Goal: Task Accomplishment & Management: Manage account settings

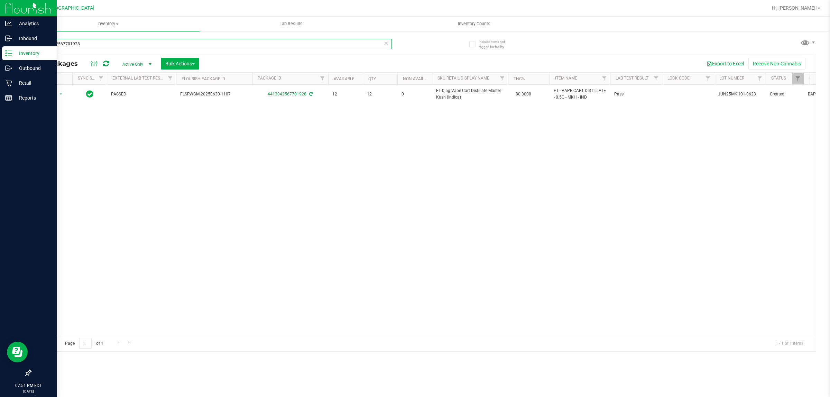
drag, startPoint x: 98, startPoint y: 44, endPoint x: 4, endPoint y: 59, distance: 94.9
click at [0, 57] on div "Analytics Inbound Inventory Outbound Retail Reports 07:51 PM EDT [DATE] 09/23 […" at bounding box center [415, 198] width 830 height 397
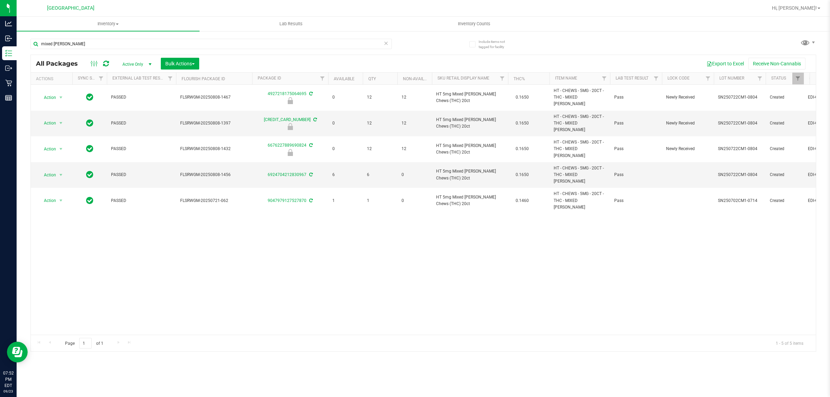
click at [453, 206] on div "Action Action Edit attributes Global inventory Locate package Package audit log…" at bounding box center [423, 210] width 785 height 250
click at [447, 210] on div "Action Action Edit attributes Global inventory Locate package Package audit log…" at bounding box center [423, 210] width 785 height 250
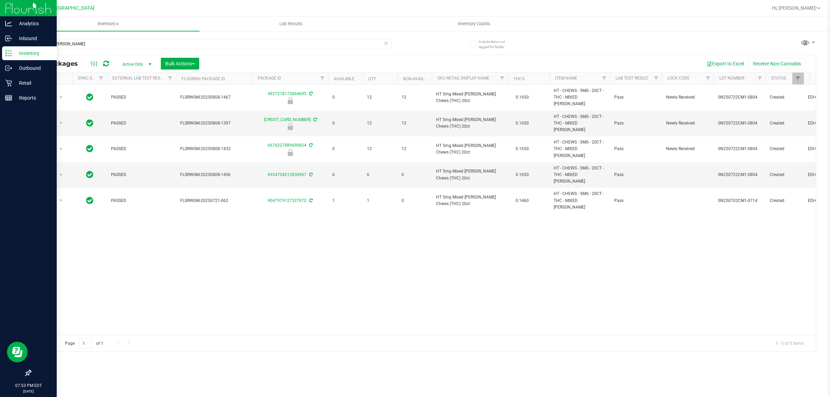
click at [22, 51] on p "Inventory" at bounding box center [33, 53] width 42 height 8
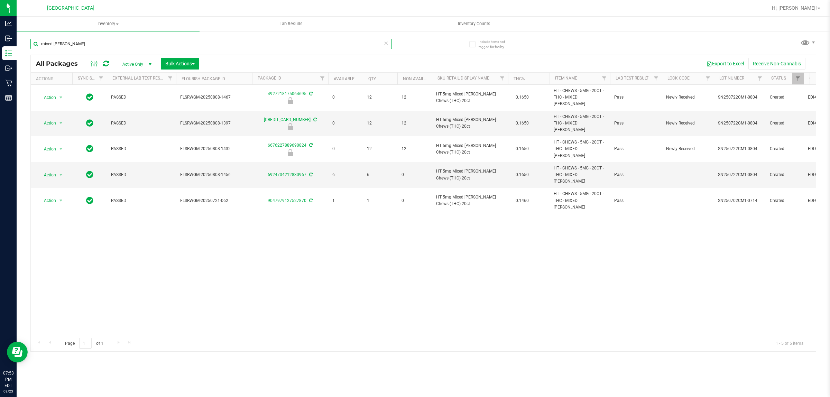
click at [80, 43] on input "mixed [PERSON_NAME]" at bounding box center [211, 44] width 362 height 10
type input "m"
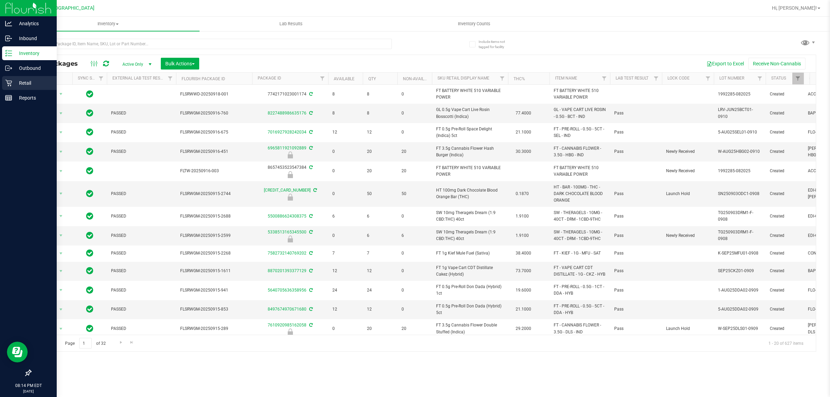
click at [20, 81] on p "Retail" at bounding box center [33, 83] width 42 height 8
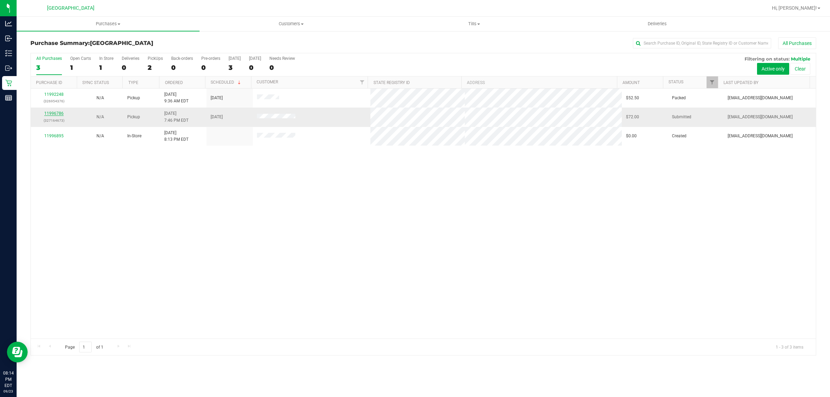
click at [51, 114] on link "11996786" at bounding box center [53, 113] width 19 height 5
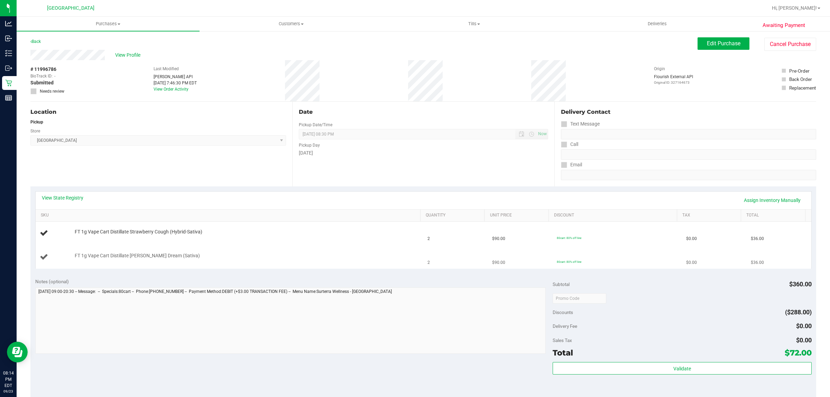
scroll to position [87, 0]
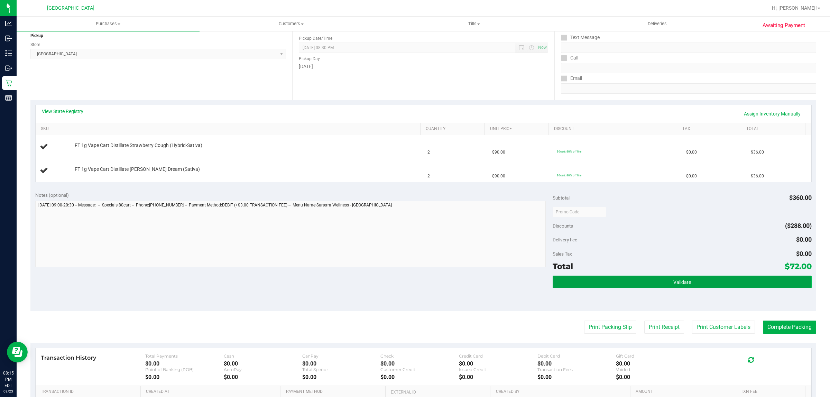
click at [660, 283] on button "Validate" at bounding box center [682, 282] width 259 height 12
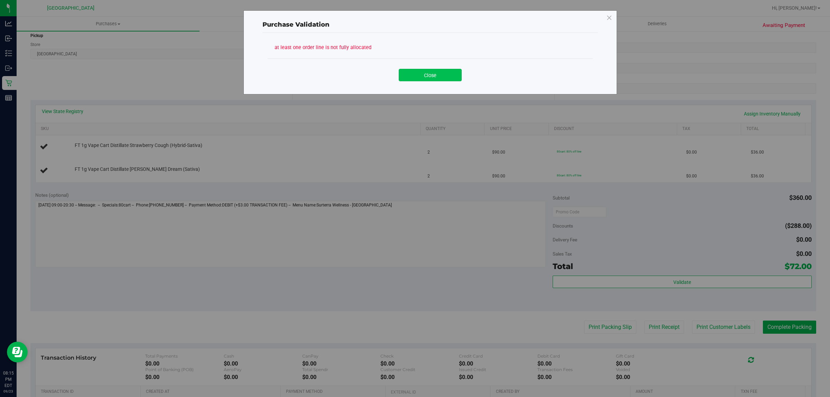
click at [418, 75] on button "Close" at bounding box center [430, 75] width 63 height 12
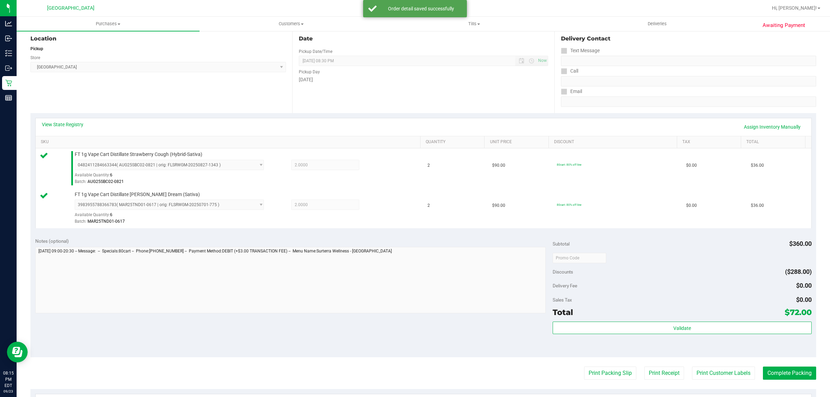
scroll to position [173, 0]
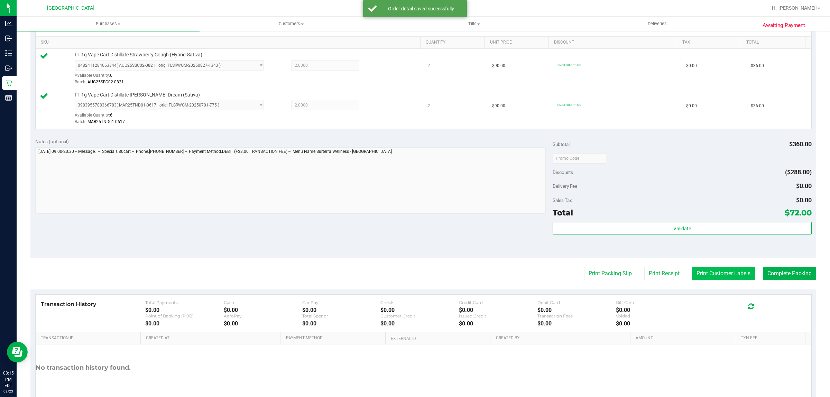
click at [693, 273] on button "Print Customer Labels" at bounding box center [723, 273] width 63 height 13
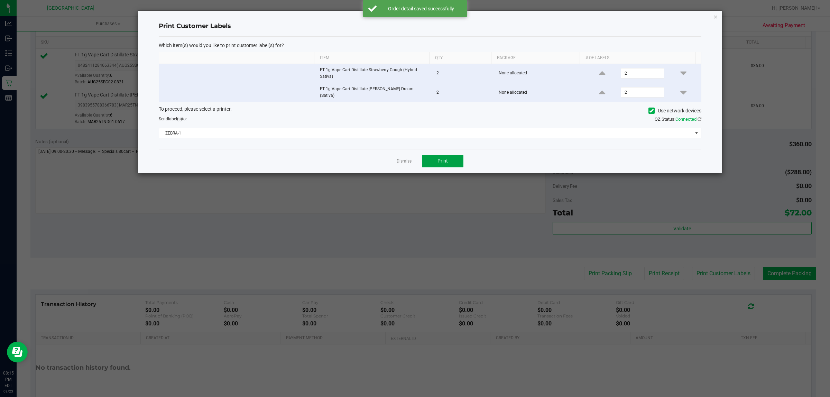
click at [440, 158] on span "Print" at bounding box center [443, 161] width 10 height 6
click at [409, 159] on link "Dismiss" at bounding box center [404, 161] width 15 height 6
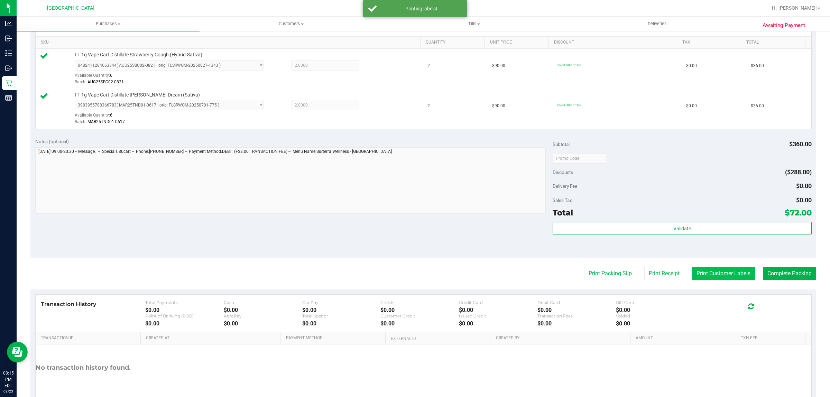
click at [725, 279] on button "Print Customer Labels" at bounding box center [723, 273] width 63 height 13
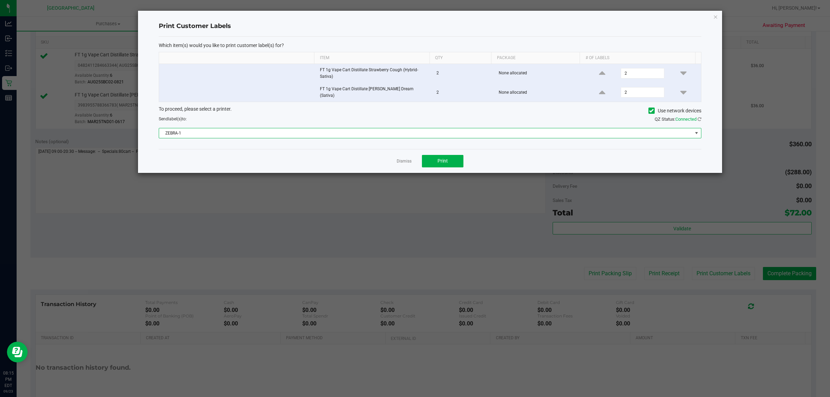
click at [510, 128] on span "ZEBRA-1" at bounding box center [426, 133] width 534 height 10
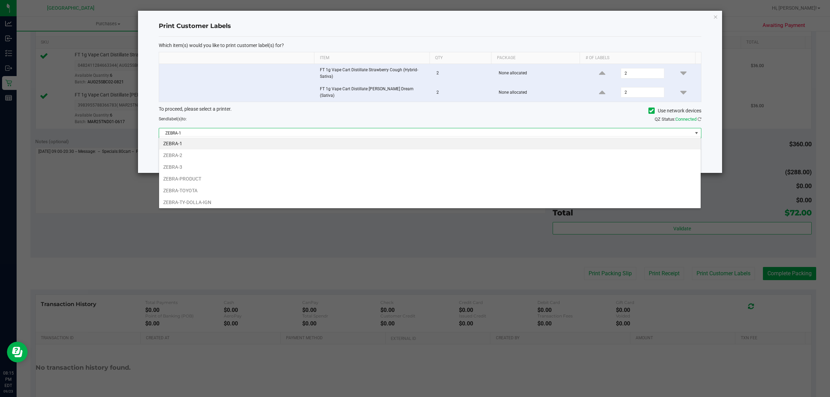
scroll to position [11, 543]
click at [267, 196] on li "ZEBRA-TOYOTA" at bounding box center [430, 191] width 542 height 12
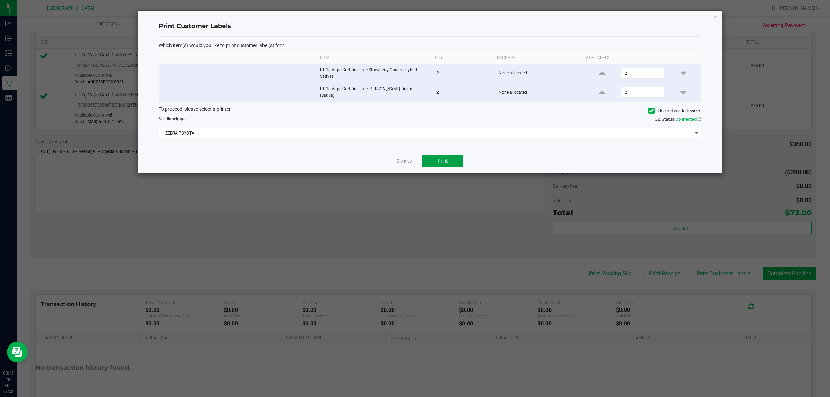
click at [454, 163] on button "Print" at bounding box center [443, 161] width 42 height 12
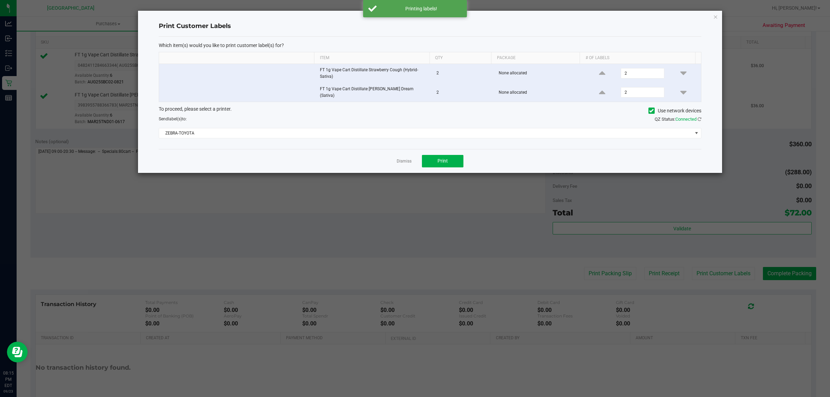
click at [405, 161] on link "Dismiss" at bounding box center [404, 161] width 15 height 6
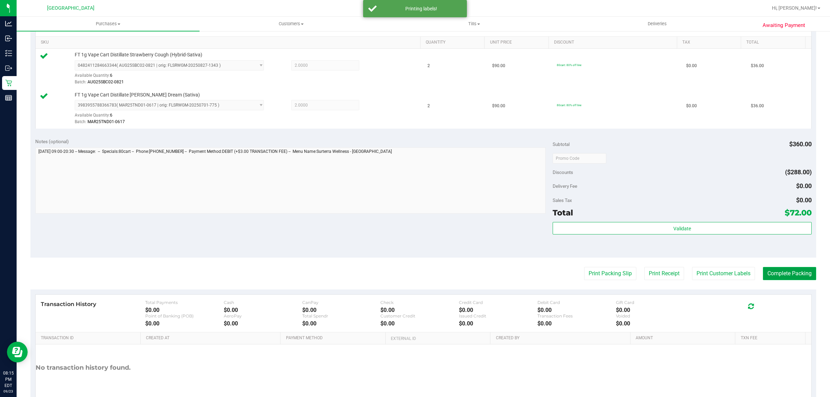
click at [786, 277] on button "Complete Packing" at bounding box center [789, 273] width 53 height 13
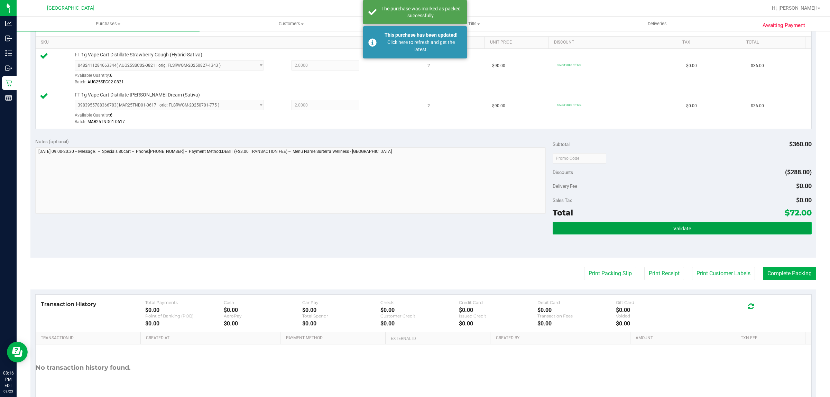
click at [676, 233] on button "Validate" at bounding box center [682, 228] width 259 height 12
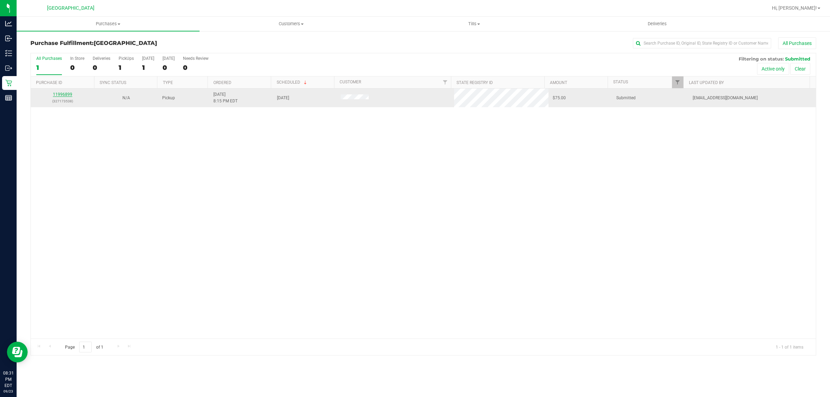
click at [57, 93] on link "11996899" at bounding box center [62, 94] width 19 height 5
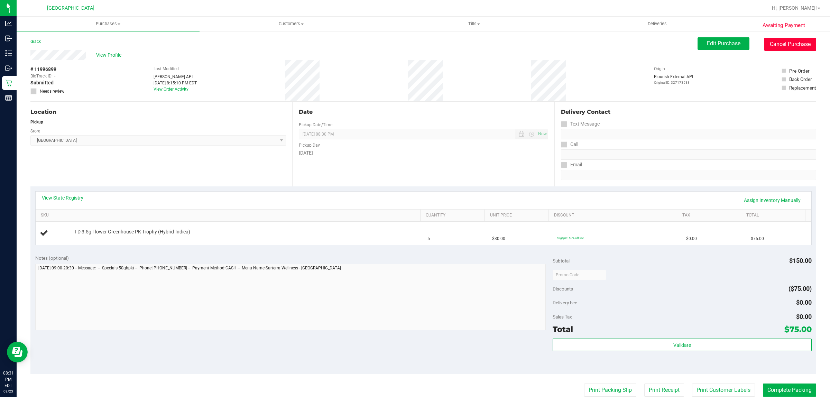
click at [779, 43] on button "Cancel Purchase" at bounding box center [791, 44] width 52 height 13
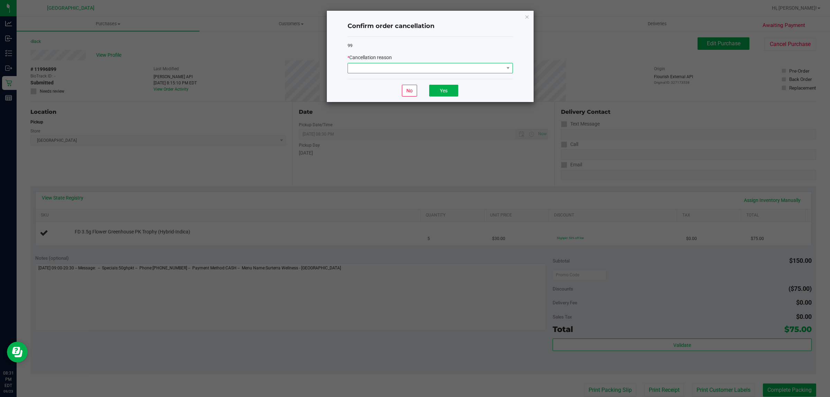
click at [437, 66] on span at bounding box center [426, 68] width 156 height 10
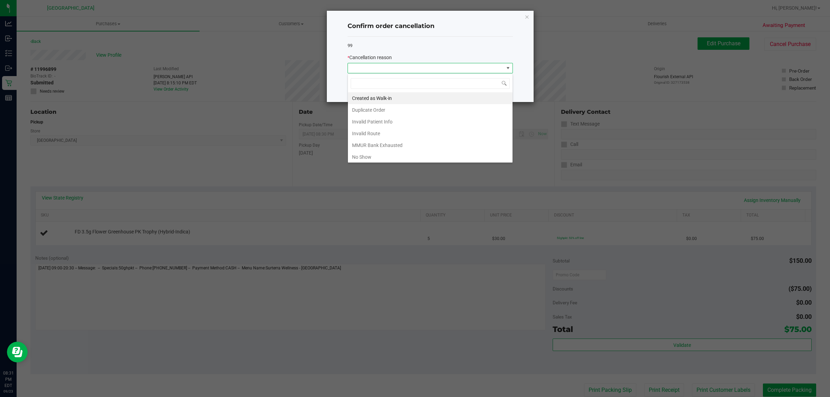
scroll to position [11, 165]
click at [400, 157] on li "No Show" at bounding box center [430, 157] width 165 height 12
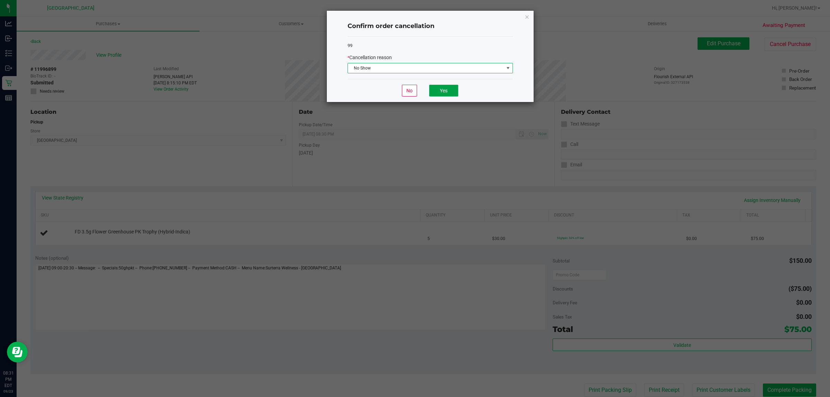
click at [442, 92] on button "Yes" at bounding box center [443, 91] width 29 height 12
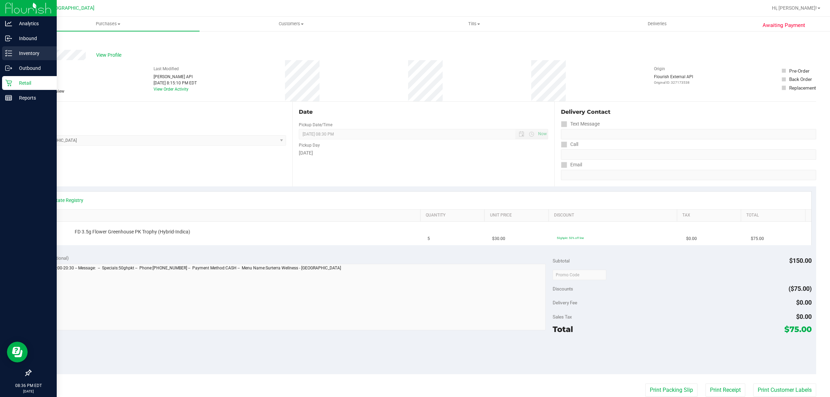
click at [34, 49] on p "Inventory" at bounding box center [33, 53] width 42 height 8
